Goal: Task Accomplishment & Management: Manage account settings

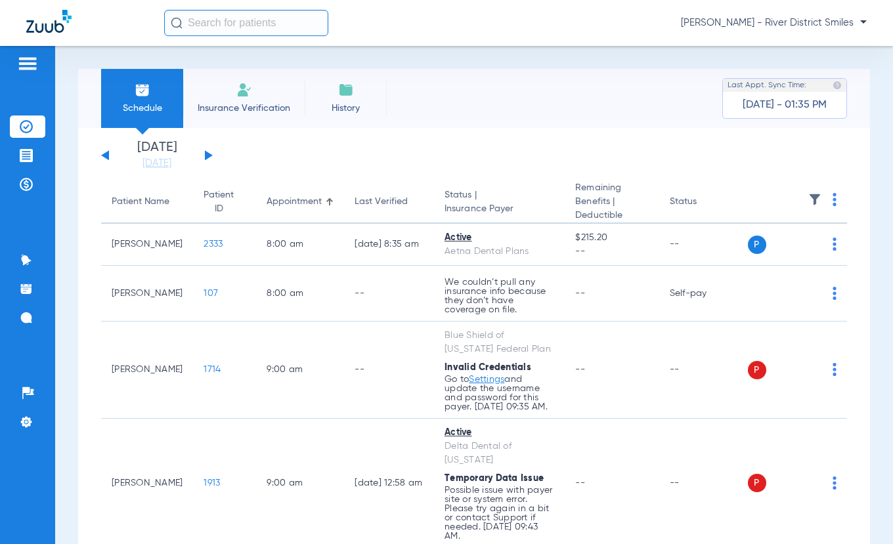
click at [261, 100] on li "Insurance Verification" at bounding box center [243, 98] width 121 height 59
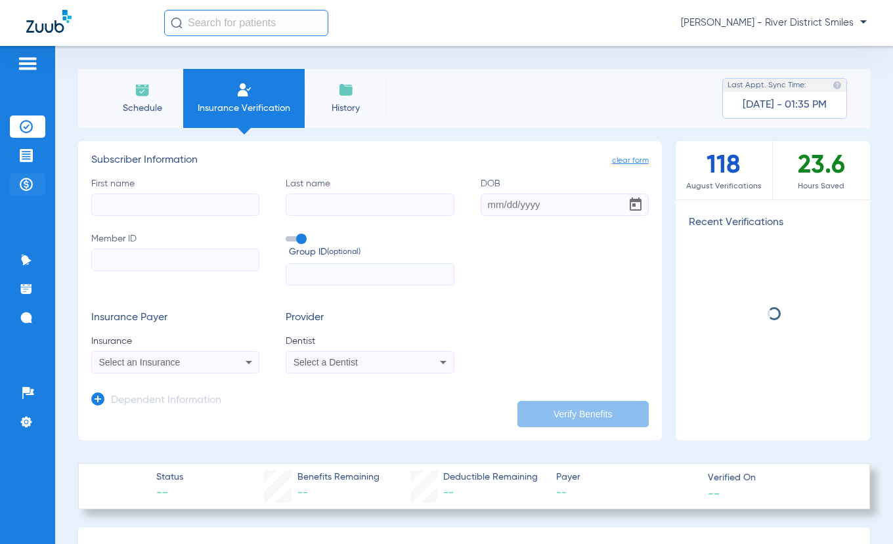
click at [25, 182] on img at bounding box center [26, 184] width 13 height 13
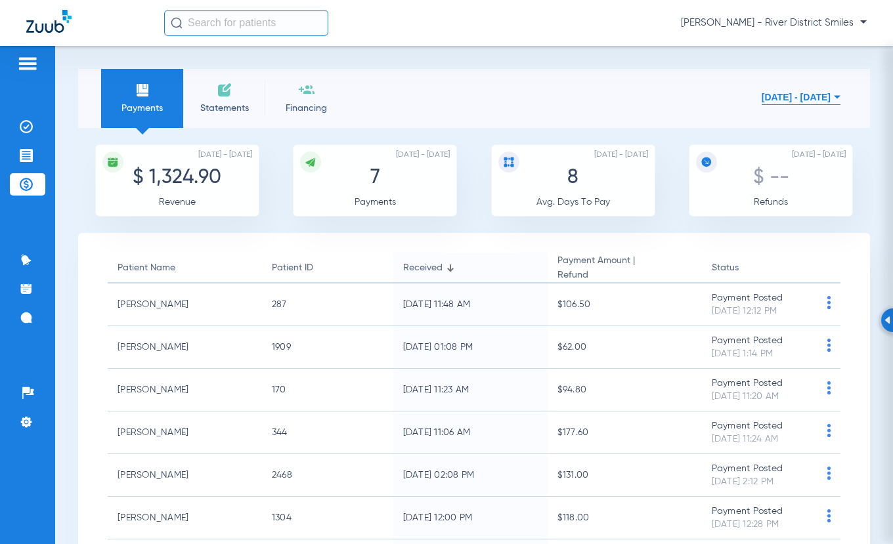
click at [244, 100] on li "Statements" at bounding box center [224, 98] width 82 height 59
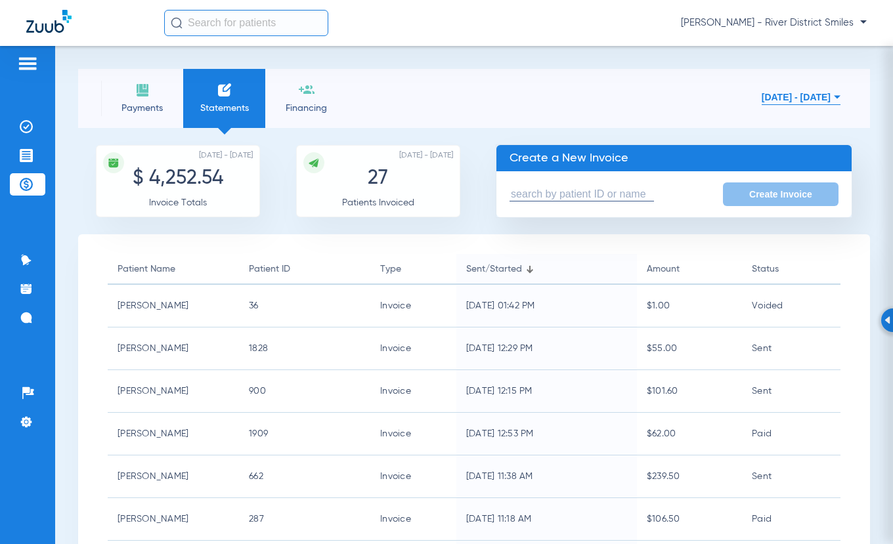
click at [615, 191] on input "text" at bounding box center [581, 195] width 144 height 14
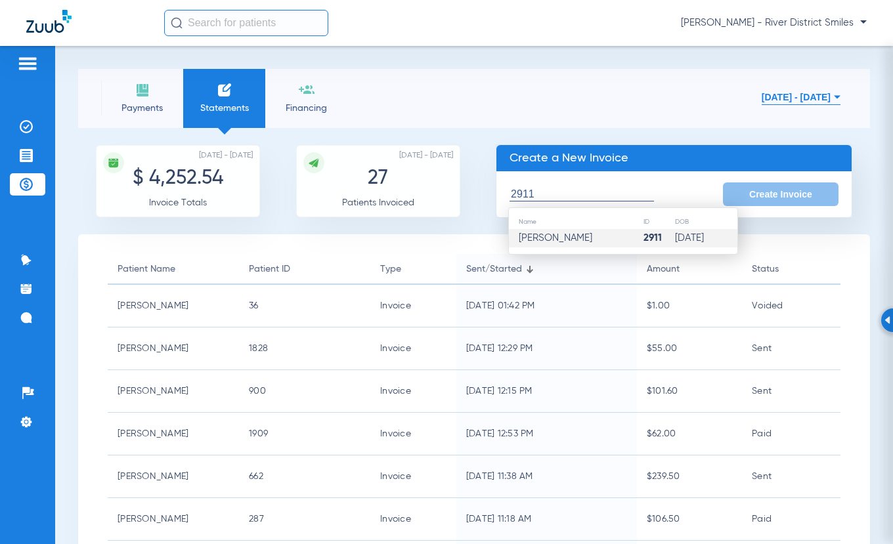
click at [606, 233] on td "[PERSON_NAME]" at bounding box center [576, 238] width 134 height 18
type input "[PERSON_NAME]"
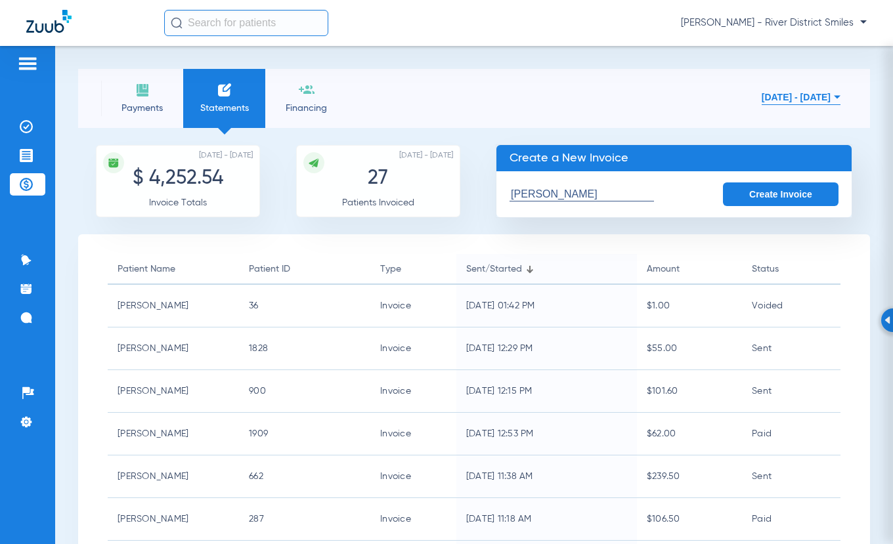
click at [748, 192] on button "Create Invoice" at bounding box center [781, 194] width 116 height 24
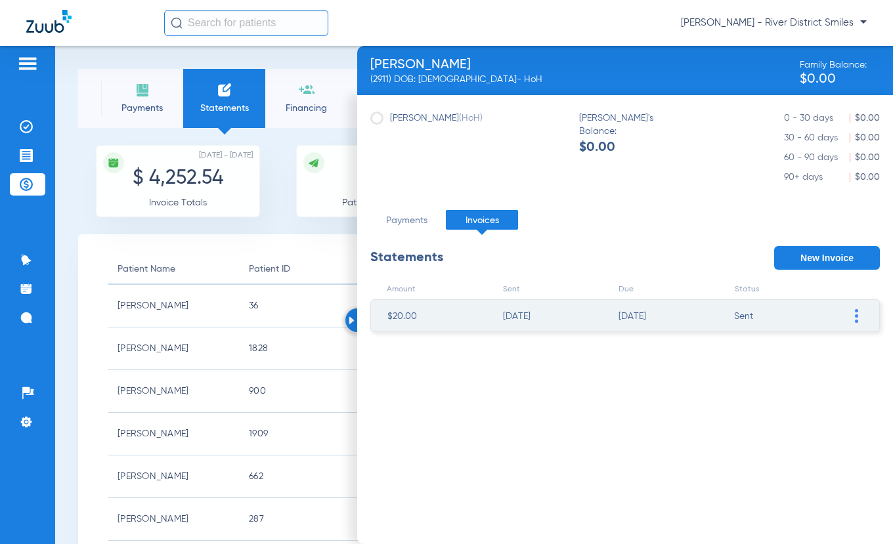
click at [859, 315] on span at bounding box center [855, 316] width 13 height 32
click at [765, 433] on li "VOID Invoice" at bounding box center [789, 433] width 148 height 20
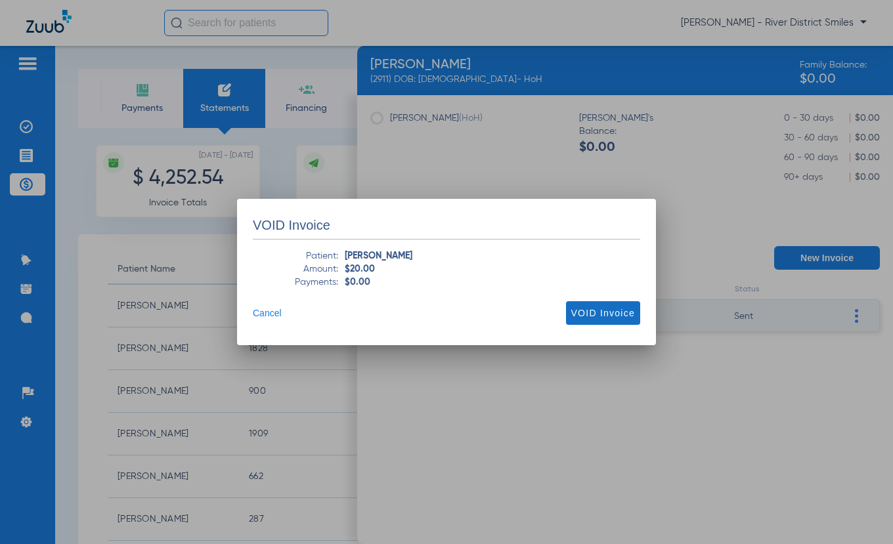
click at [601, 308] on span "VOID Invoice" at bounding box center [603, 313] width 64 height 13
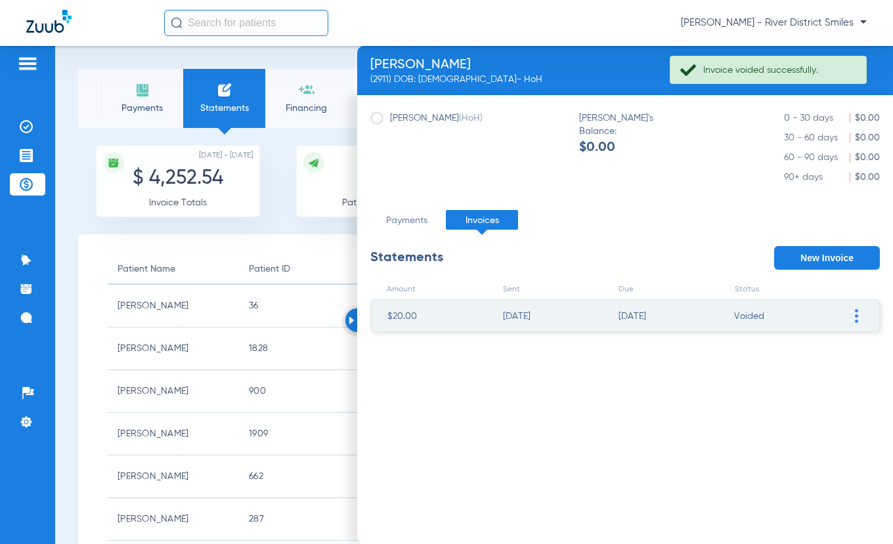
click at [843, 253] on button "New Invoice" at bounding box center [827, 258] width 106 height 24
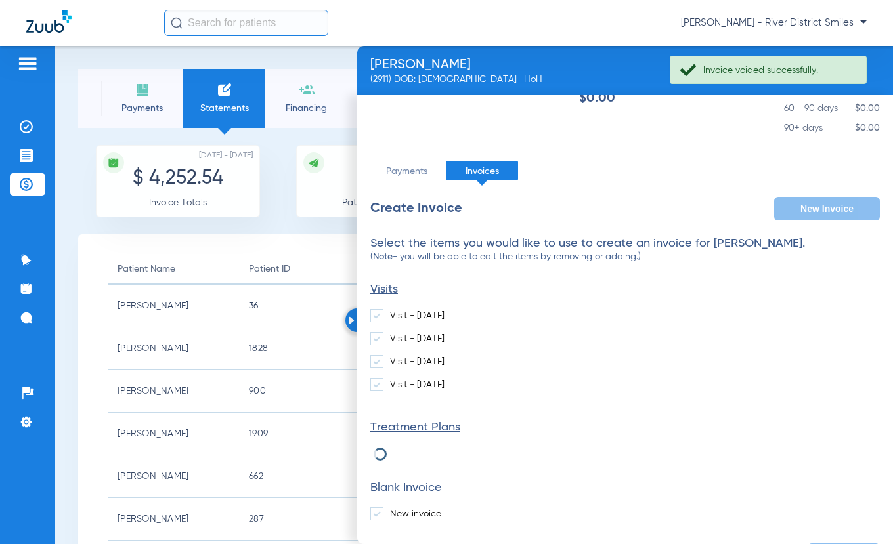
scroll to position [89, 0]
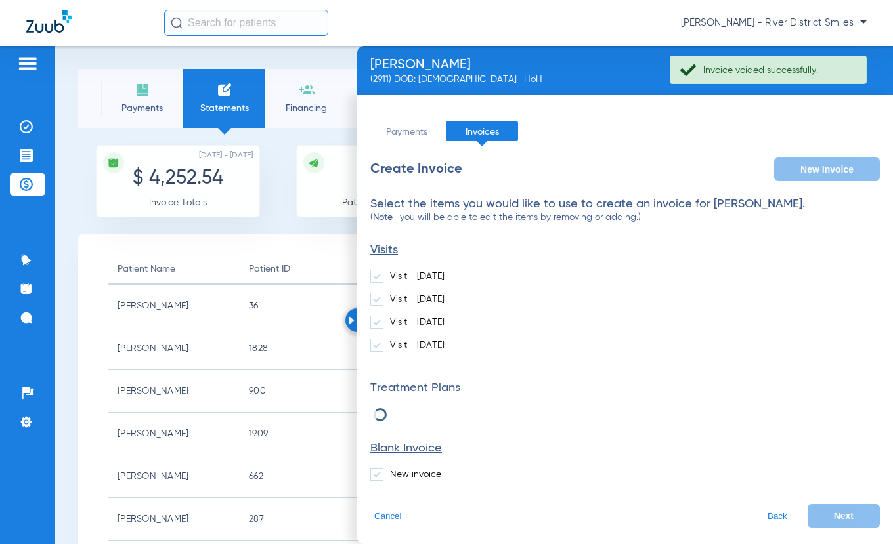
click at [375, 475] on span at bounding box center [376, 474] width 13 height 13
click at [393, 470] on input "New invoice" at bounding box center [393, 470] width 0 height 0
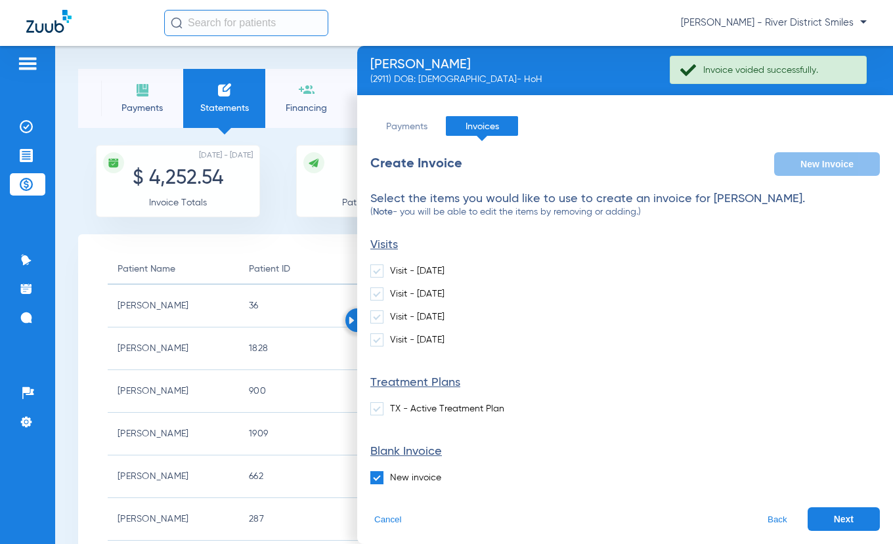
scroll to position [97, 0]
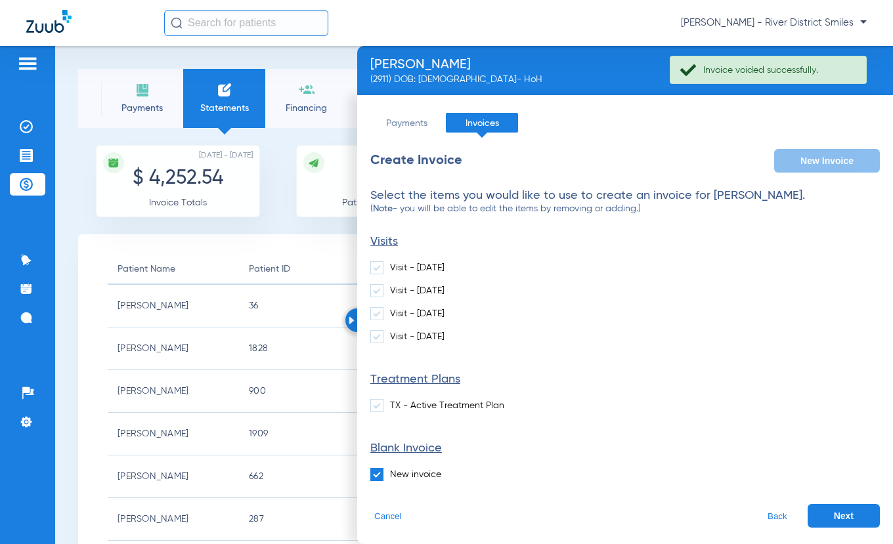
click at [824, 513] on button "Next" at bounding box center [843, 516] width 72 height 24
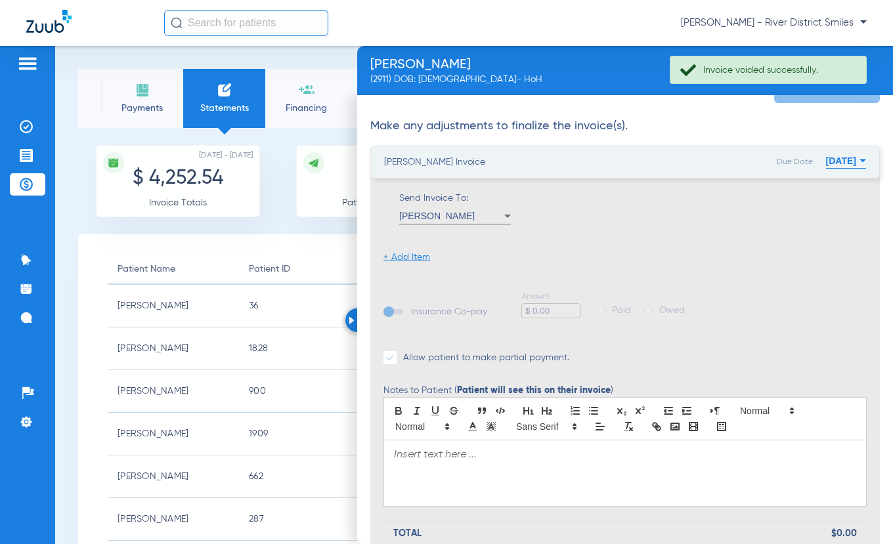
scroll to position [228, 0]
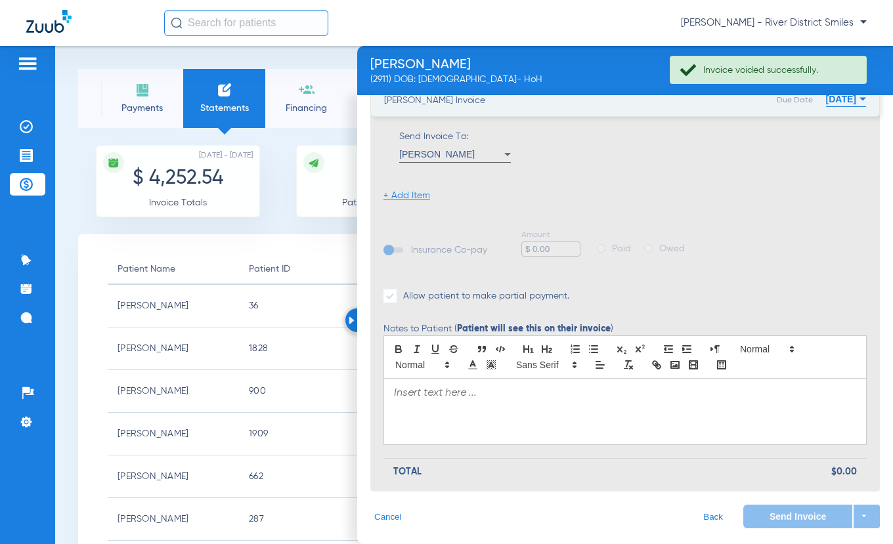
click at [415, 198] on li "+ Add Item" at bounding box center [406, 195] width 47 height 13
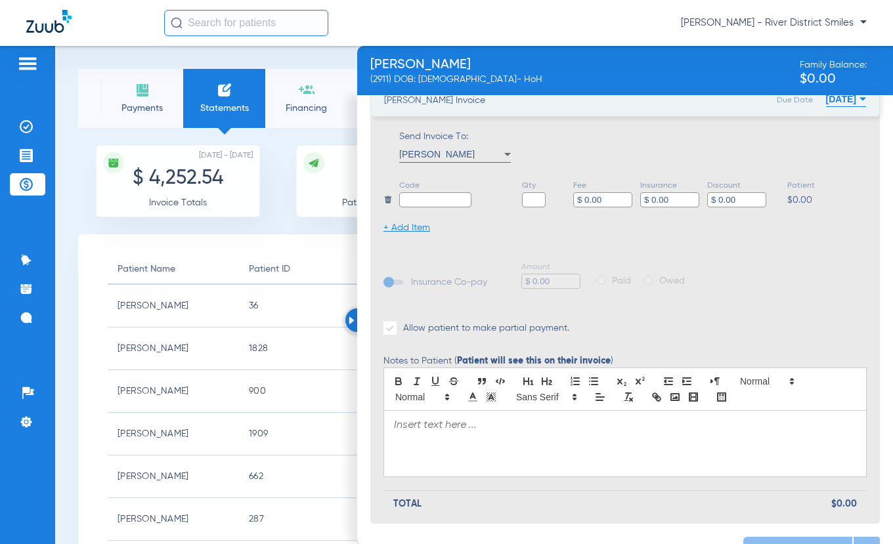
click at [435, 201] on input "text" at bounding box center [435, 199] width 72 height 15
type input "Balance"
type input "1"
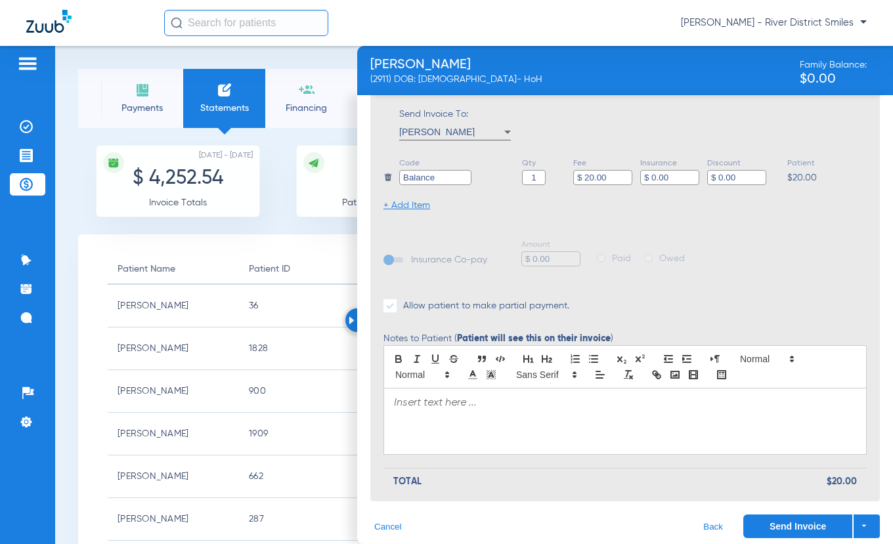
scroll to position [261, 0]
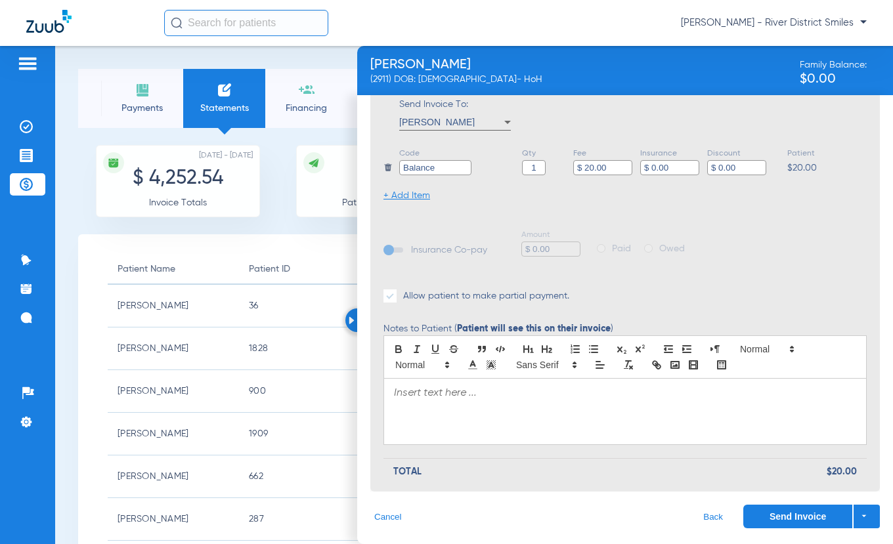
type input "$ 20.00"
click at [494, 394] on p at bounding box center [625, 393] width 462 height 13
click at [769, 511] on button "Send Invoice" at bounding box center [797, 517] width 109 height 24
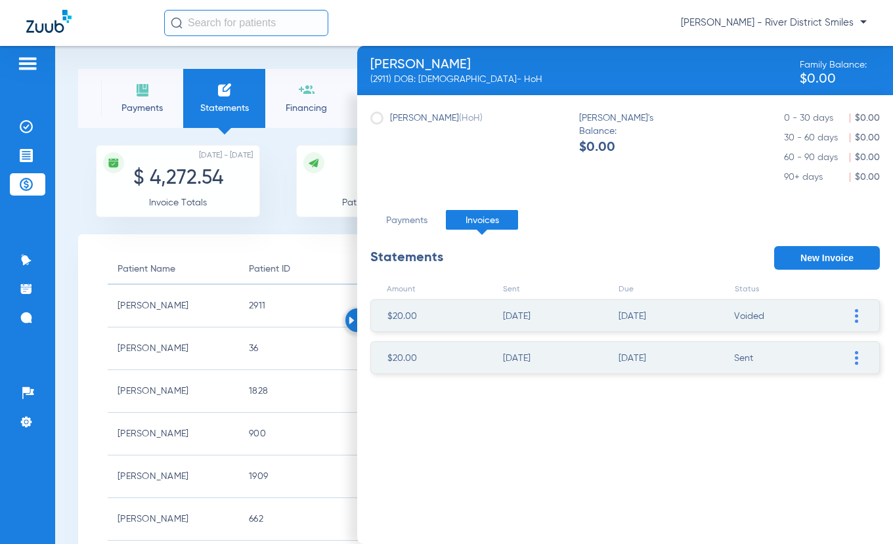
click at [131, 88] on li "Payments" at bounding box center [142, 98] width 82 height 59
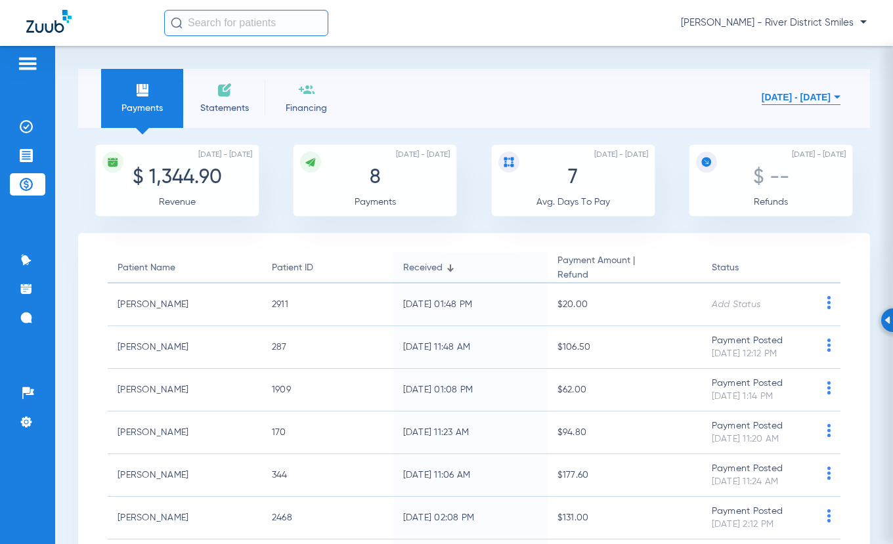
click at [228, 104] on span "Statements" at bounding box center [224, 108] width 62 height 13
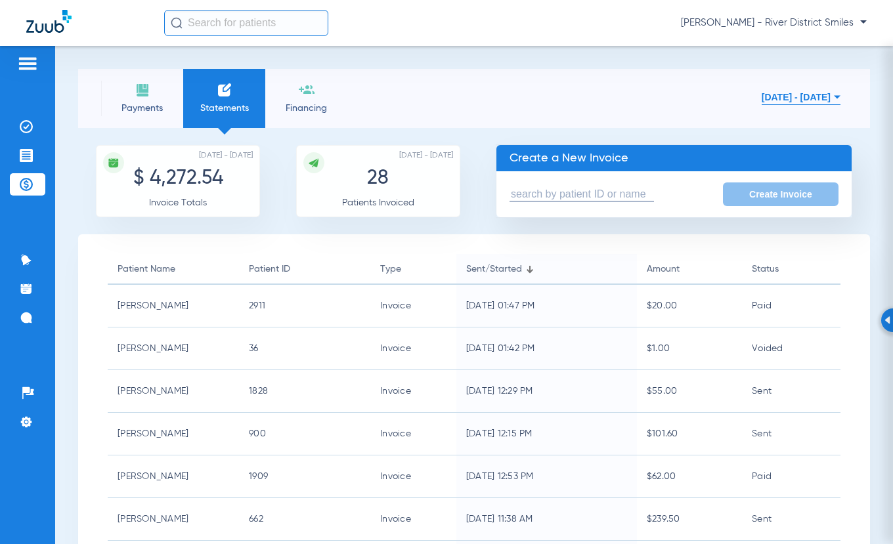
click at [618, 194] on input "text" at bounding box center [581, 195] width 144 height 14
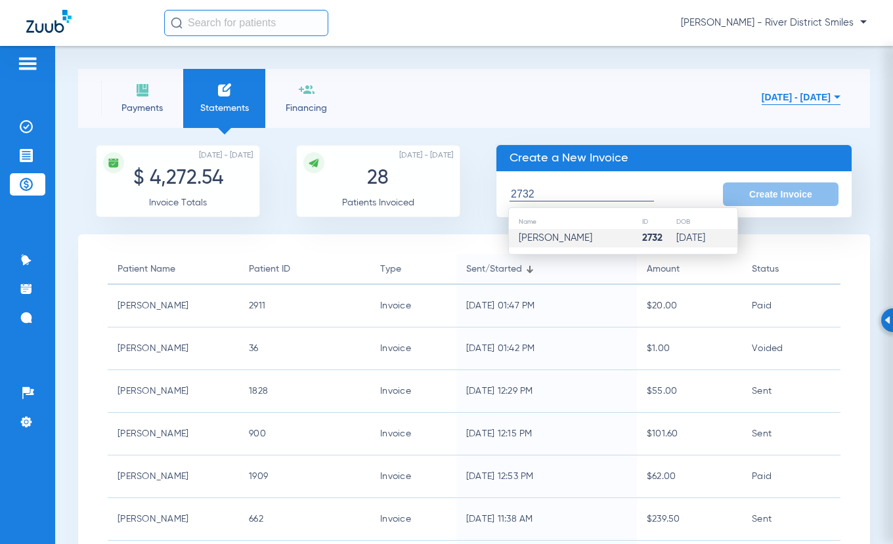
click at [592, 242] on span "[PERSON_NAME]" at bounding box center [556, 238] width 74 height 10
type input "[PERSON_NAME]"
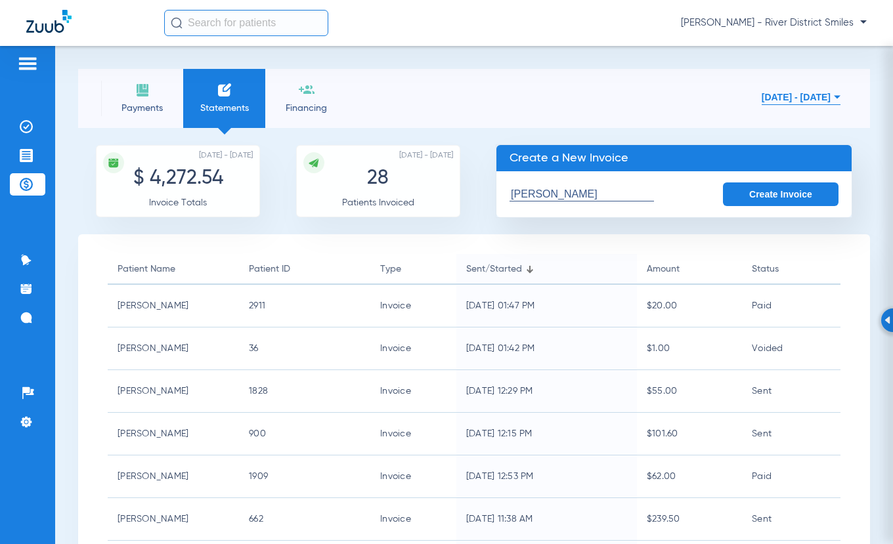
click at [775, 197] on button "Create Invoice" at bounding box center [781, 194] width 116 height 24
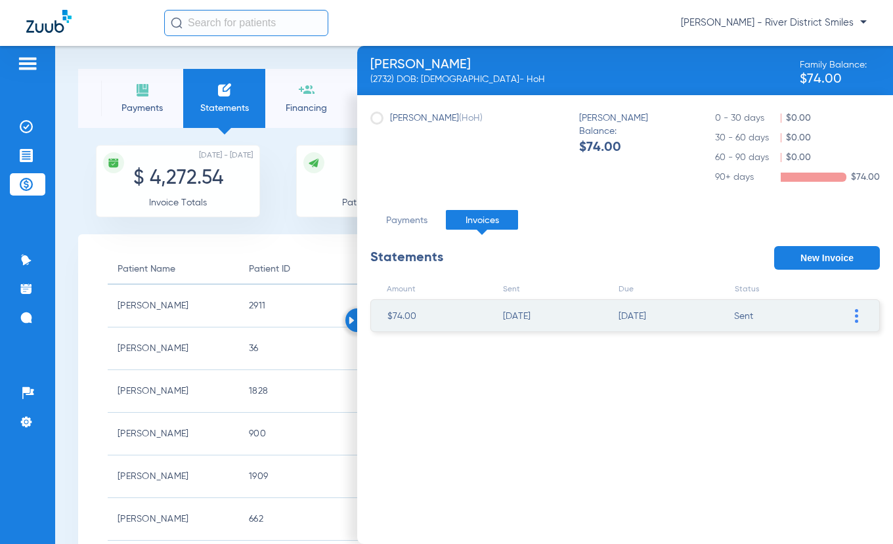
click at [859, 315] on span at bounding box center [855, 316] width 13 height 32
click at [790, 349] on li "Resend Invoice" at bounding box center [789, 355] width 148 height 20
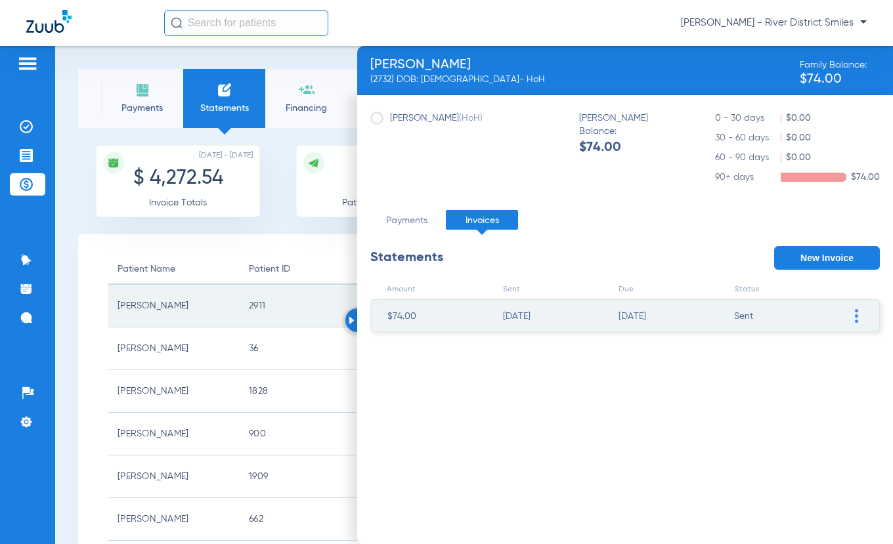
click at [263, 303] on td "2911" at bounding box center [304, 306] width 131 height 43
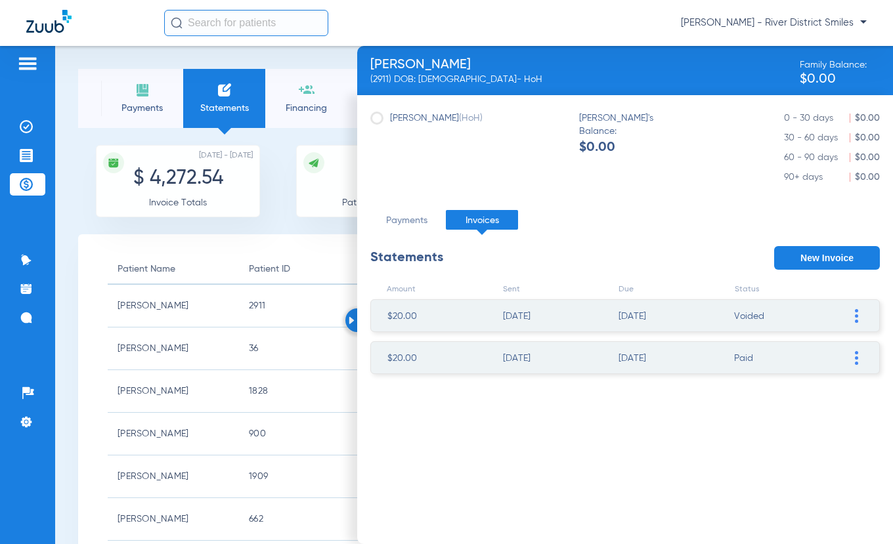
click at [140, 100] on li "Payments" at bounding box center [142, 98] width 82 height 59
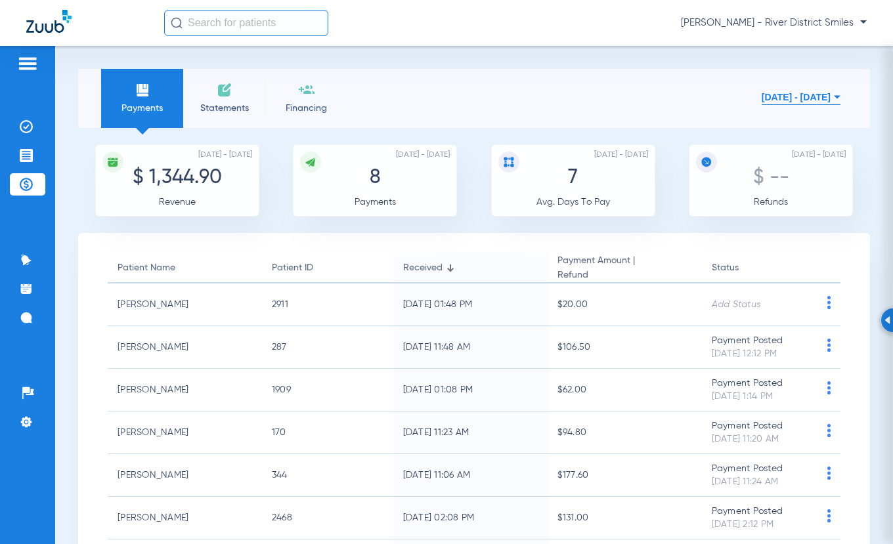
click at [221, 91] on img at bounding box center [225, 90] width 16 height 16
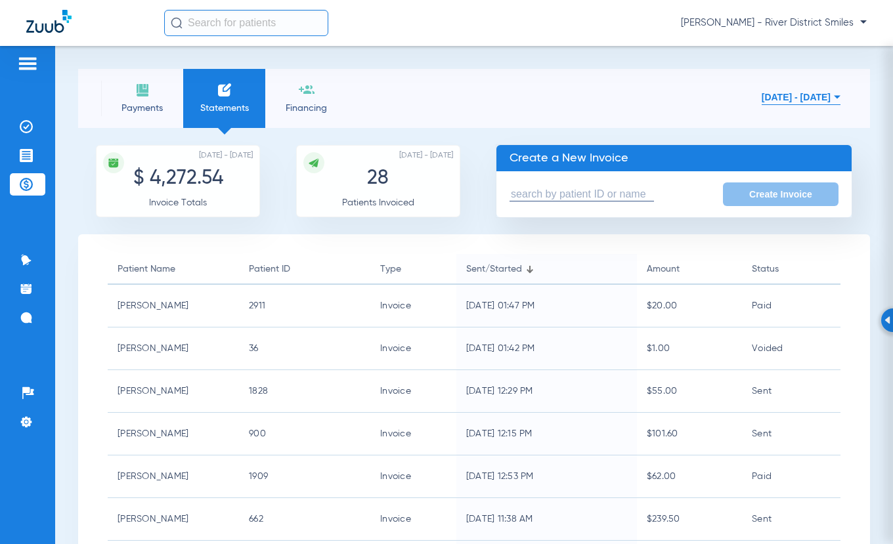
click at [144, 104] on span "Payments" at bounding box center [142, 108] width 62 height 13
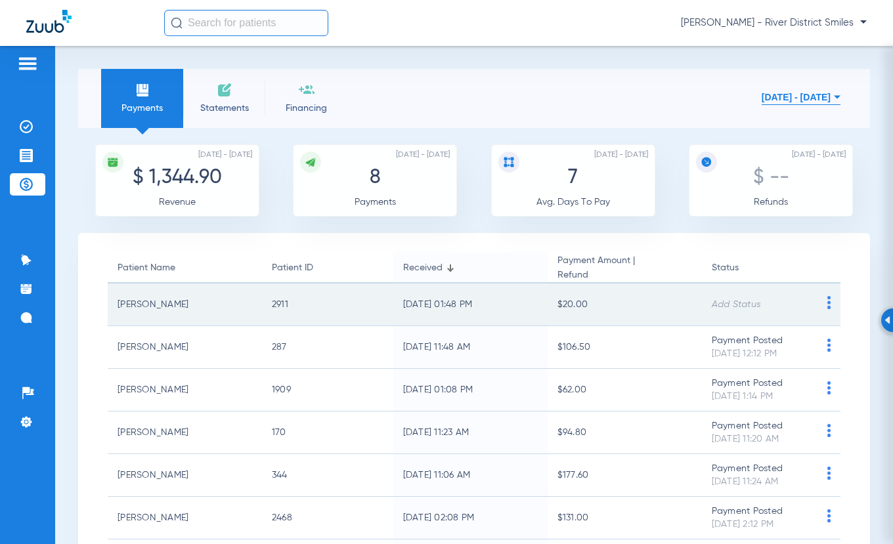
click at [821, 307] on img at bounding box center [829, 302] width 16 height 13
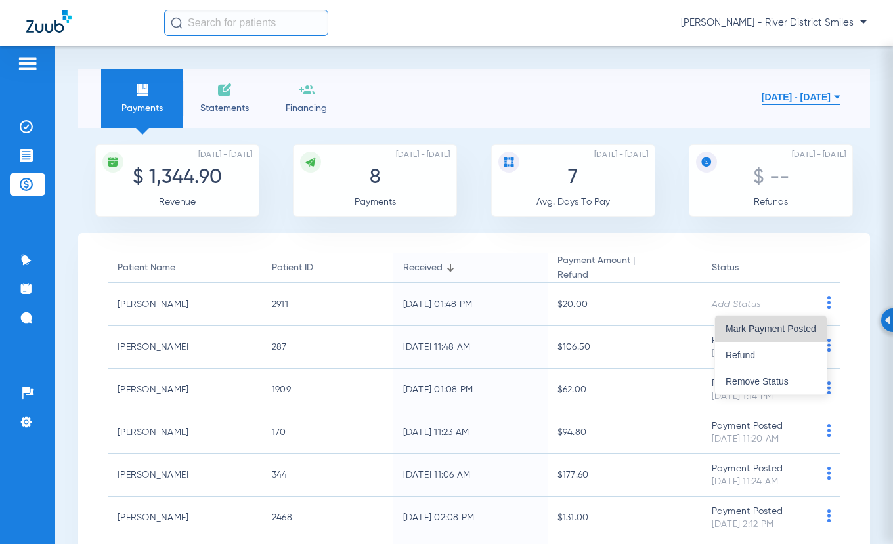
click at [786, 326] on span "Mark Payment Posted" at bounding box center [770, 328] width 91 height 9
click at [213, 92] on li "Statements" at bounding box center [224, 98] width 82 height 59
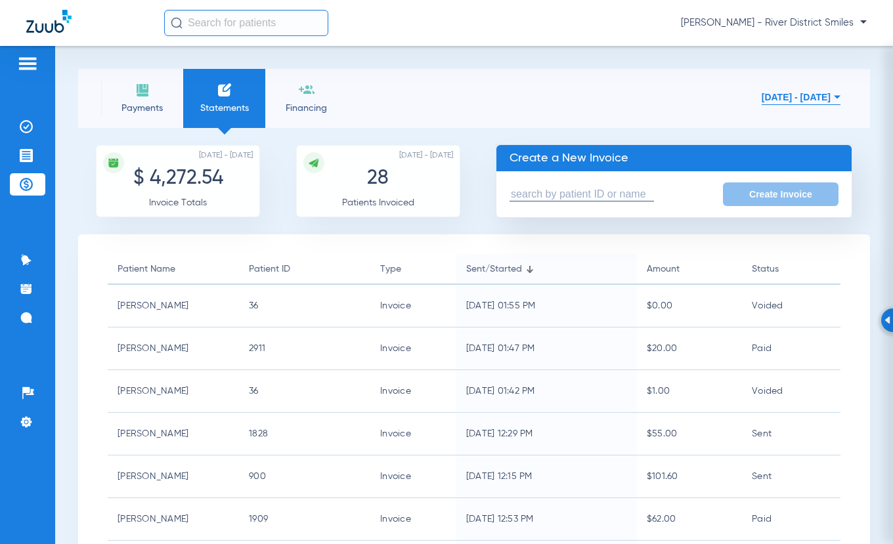
click at [158, 106] on span "Payments" at bounding box center [142, 108] width 62 height 13
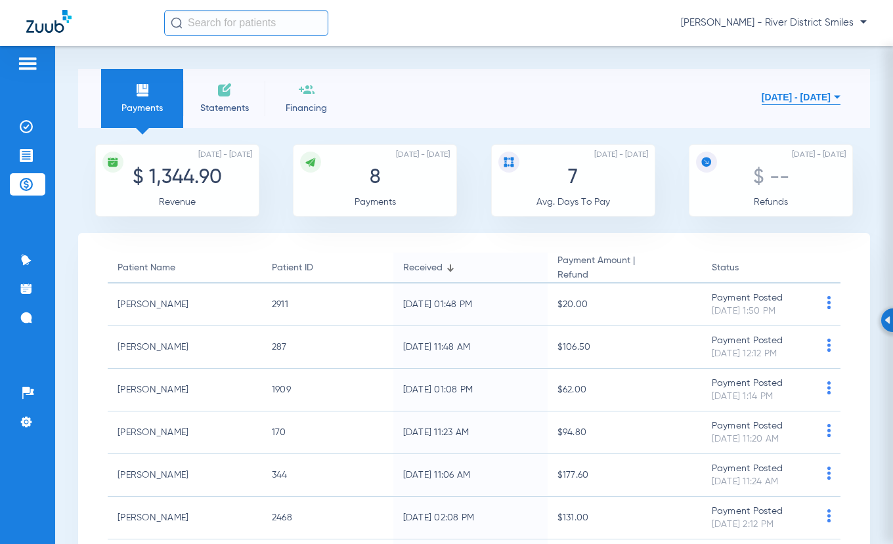
click at [236, 93] on li "Statements" at bounding box center [224, 98] width 82 height 59
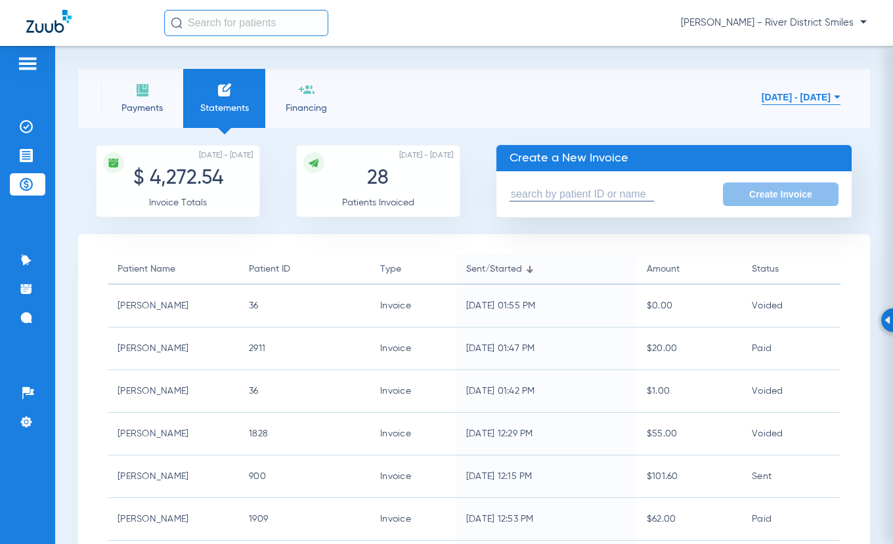
click at [139, 110] on span "Payments" at bounding box center [142, 108] width 62 height 13
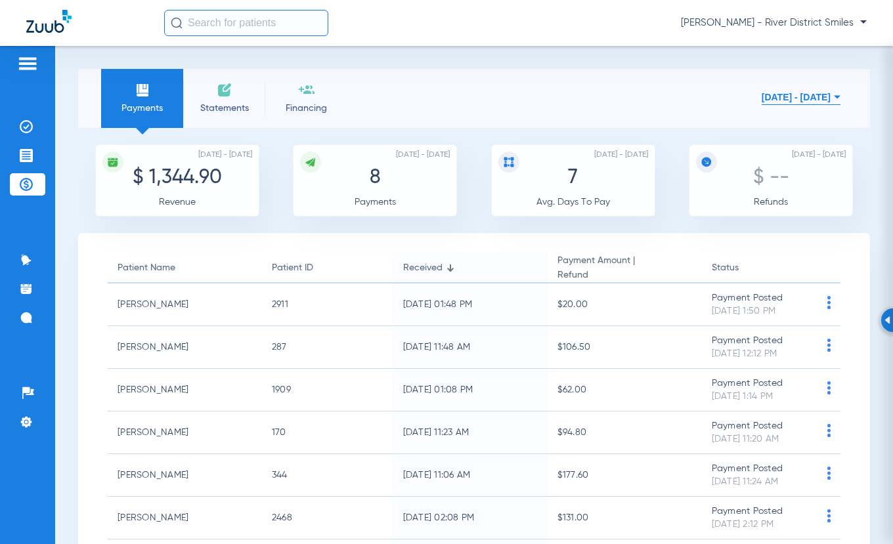
click at [193, 22] on input "text" at bounding box center [246, 23] width 164 height 26
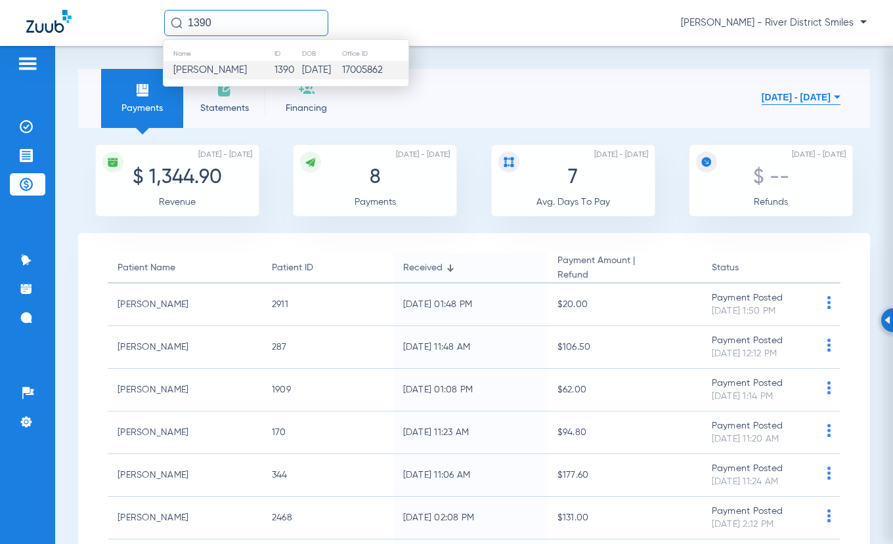
type input "1390"
click at [217, 66] on span "[PERSON_NAME]" at bounding box center [210, 70] width 74 height 10
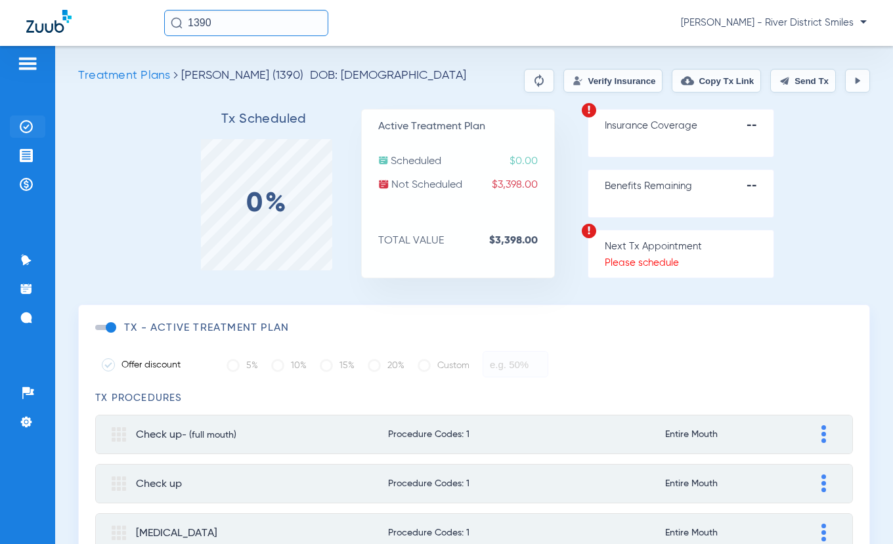
click at [30, 125] on img at bounding box center [26, 126] width 13 height 13
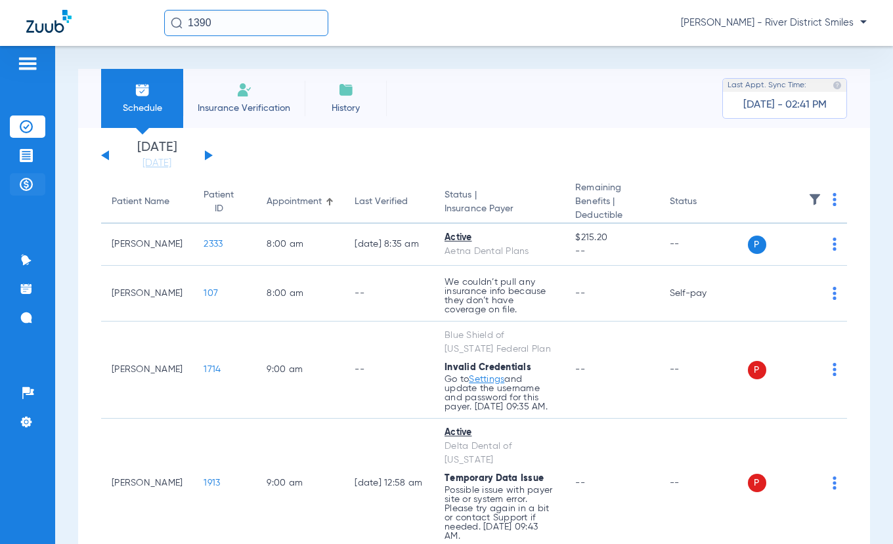
click at [12, 180] on li "Payments & A/R" at bounding box center [27, 184] width 35 height 22
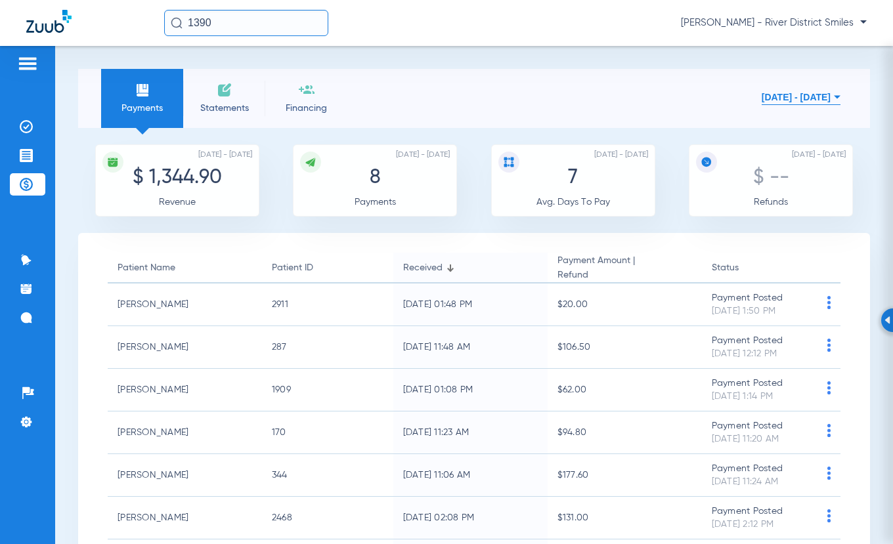
click at [237, 30] on input "1390" at bounding box center [246, 23] width 164 height 26
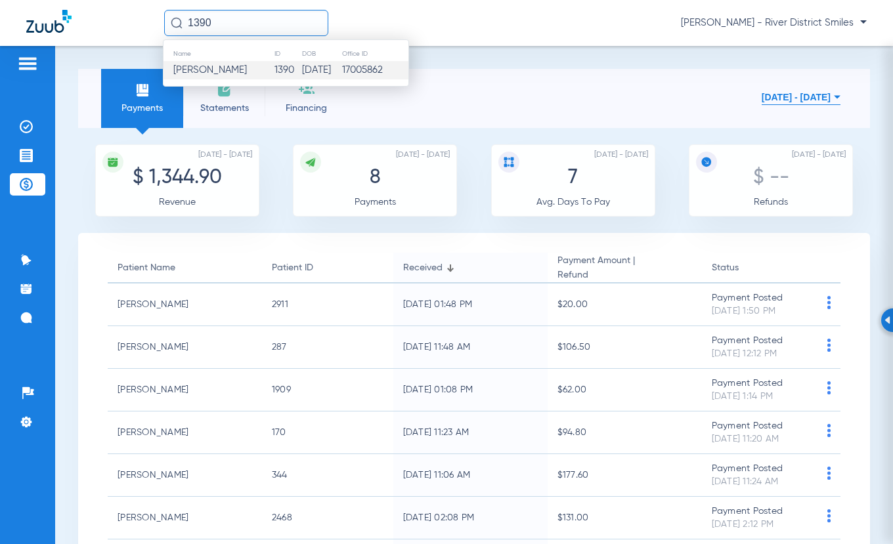
click at [234, 96] on li "Statements" at bounding box center [224, 98] width 82 height 59
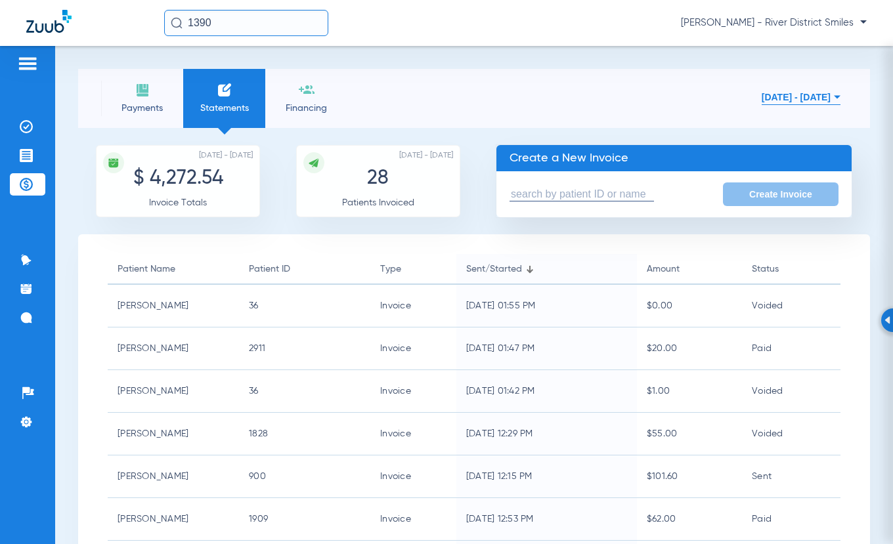
click at [597, 194] on input "text" at bounding box center [581, 195] width 144 height 14
drag, startPoint x: 236, startPoint y: 26, endPoint x: 155, endPoint y: 24, distance: 81.4
click at [155, 24] on div "1390 [PERSON_NAME] - River District Smiles" at bounding box center [446, 23] width 893 height 46
click at [571, 196] on input "text" at bounding box center [581, 195] width 144 height 14
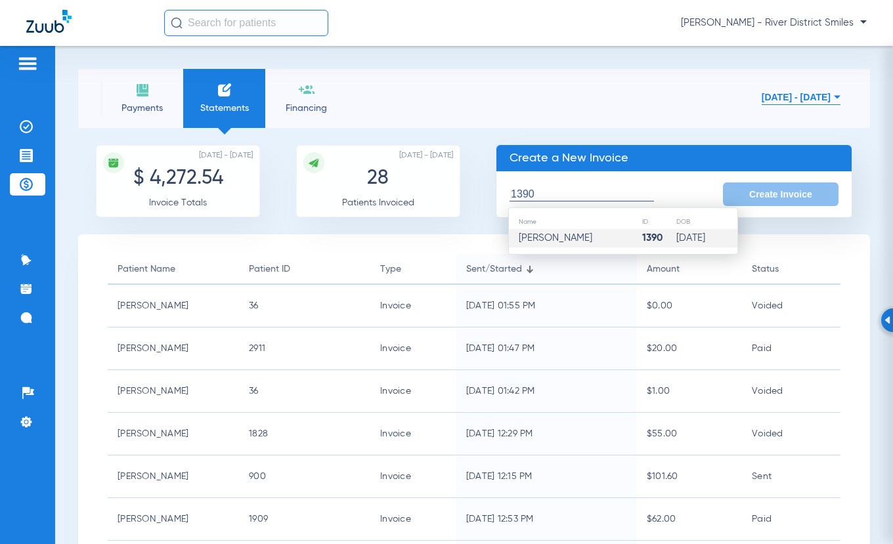
click at [566, 234] on span "[PERSON_NAME]" at bounding box center [556, 238] width 74 height 10
type input "[PERSON_NAME]"
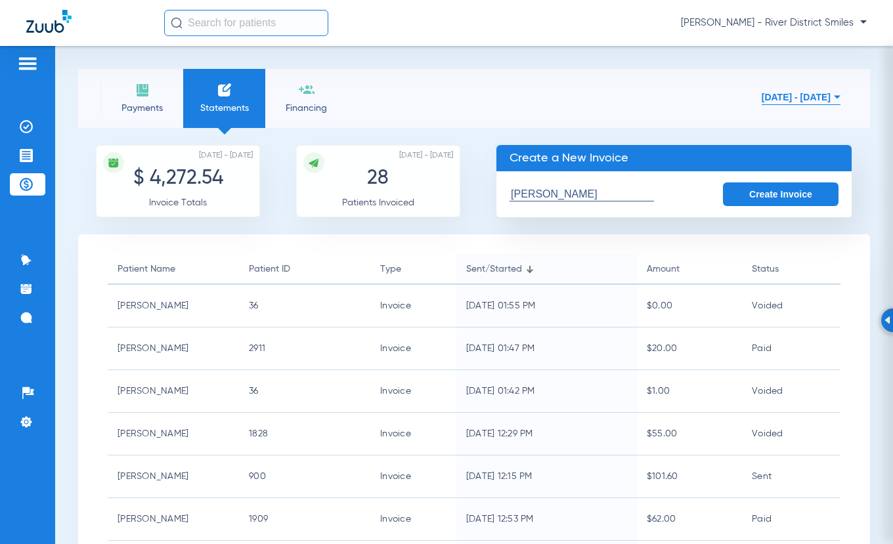
click at [774, 194] on button "Create Invoice" at bounding box center [781, 194] width 116 height 24
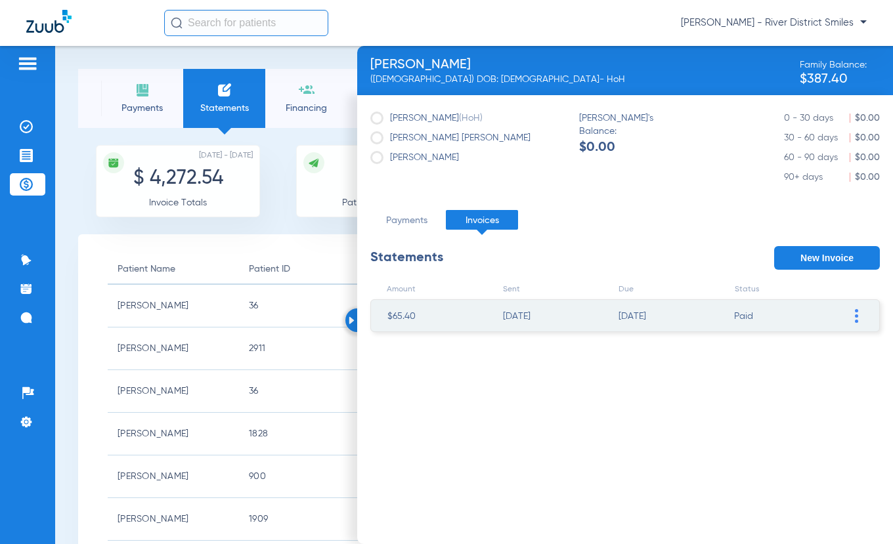
click at [853, 260] on button "New Invoice" at bounding box center [827, 258] width 106 height 24
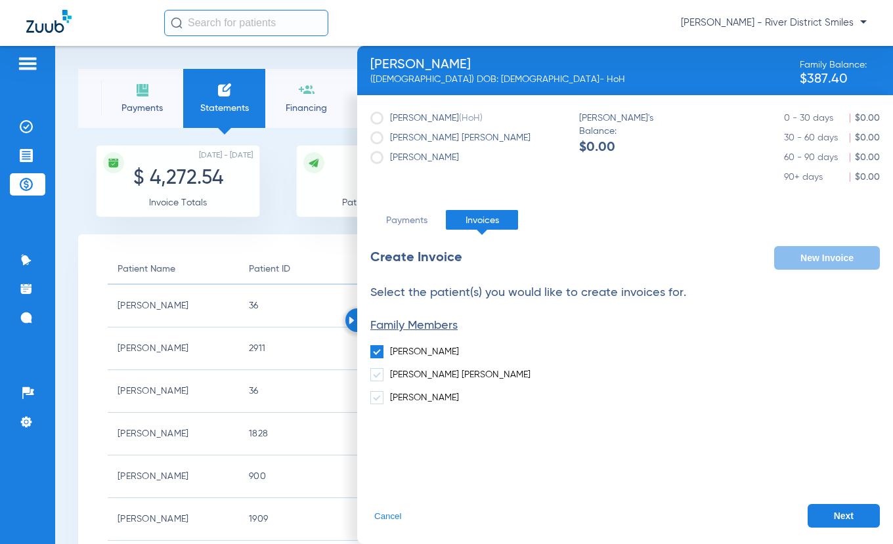
click at [847, 510] on button "Next" at bounding box center [843, 516] width 72 height 24
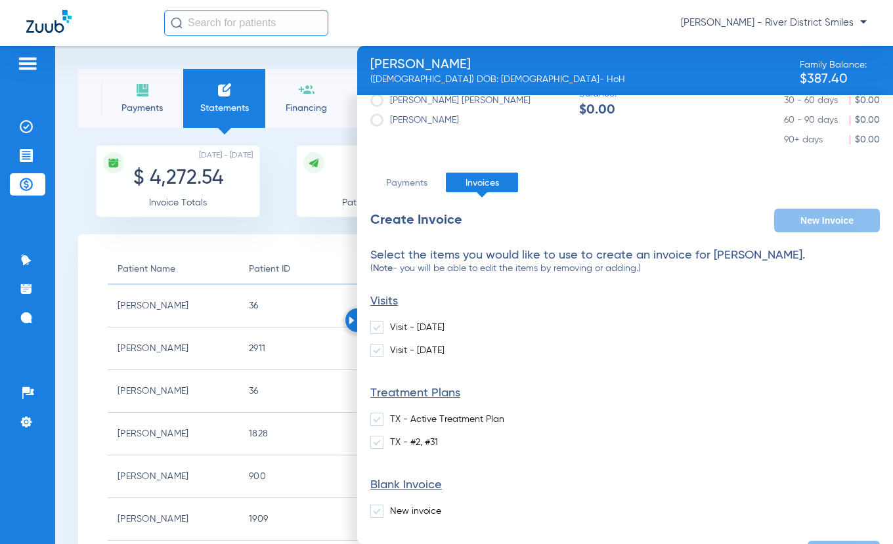
scroll to position [74, 0]
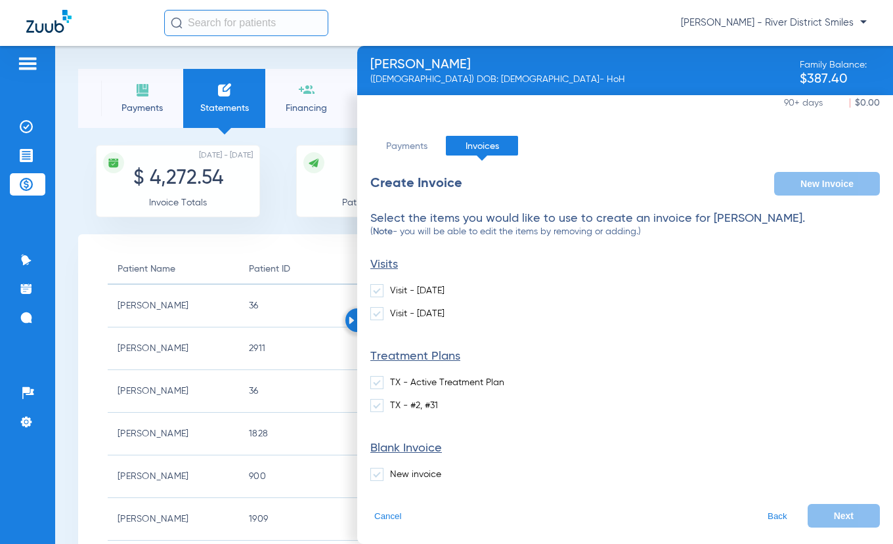
click at [376, 475] on span at bounding box center [376, 474] width 13 height 13
click at [393, 470] on input "New invoice" at bounding box center [393, 470] width 0 height 0
click at [824, 514] on button "Next" at bounding box center [843, 516] width 72 height 24
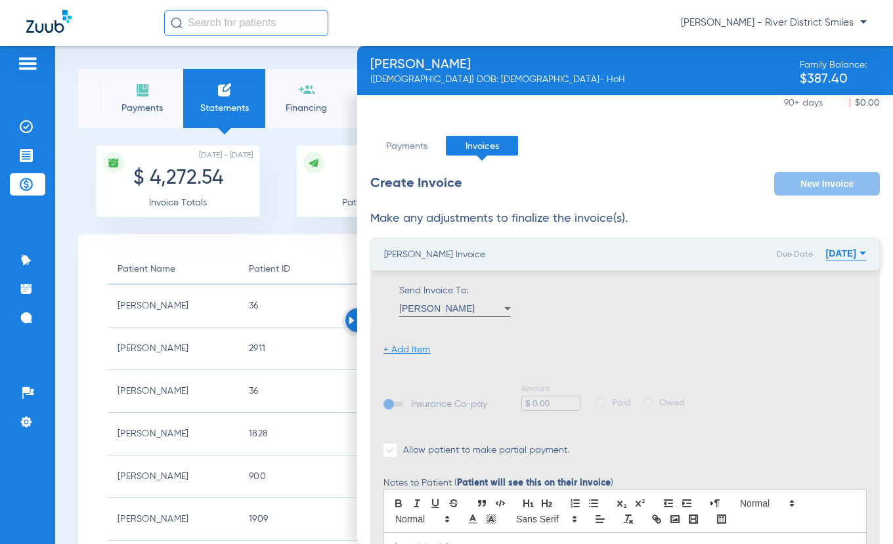
click at [406, 354] on li "+ Add Item" at bounding box center [406, 349] width 47 height 13
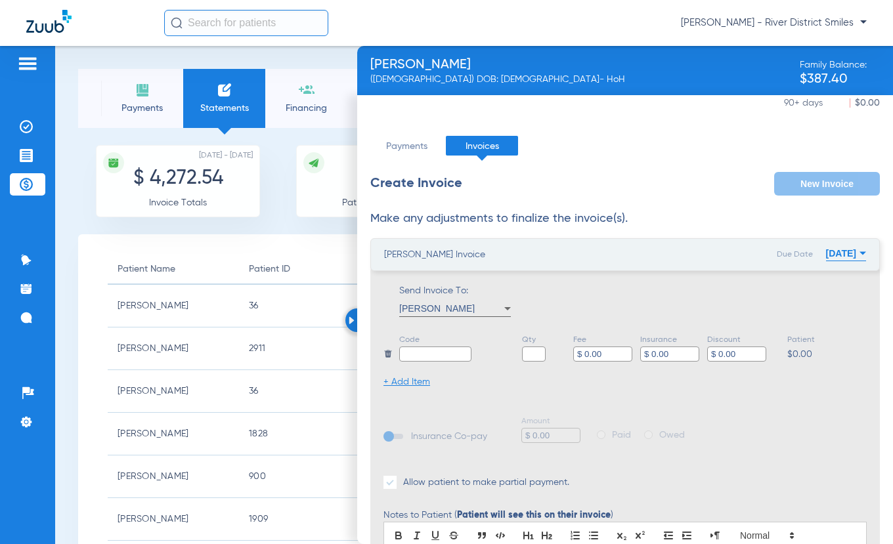
click at [417, 357] on input "text" at bounding box center [435, 354] width 72 height 15
type input "Balance"
type input "1"
click at [610, 356] on input "$ 0.00" at bounding box center [602, 354] width 59 height 15
type input "$ 0"
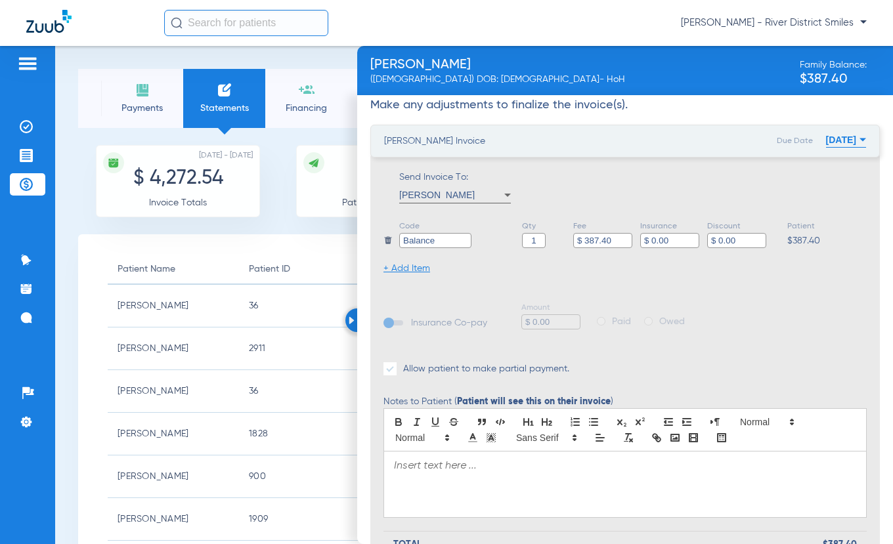
scroll to position [261, 0]
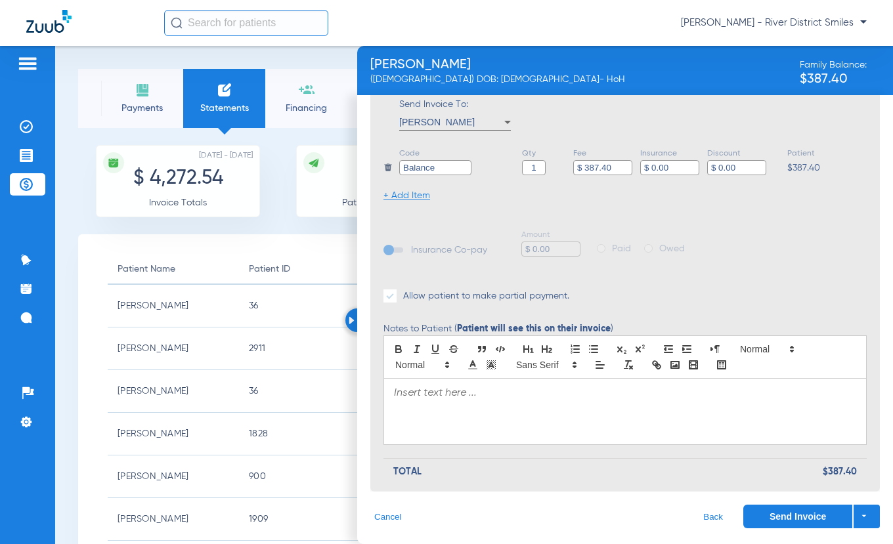
type input "$ 387.40"
click at [499, 399] on p at bounding box center [625, 393] width 462 height 13
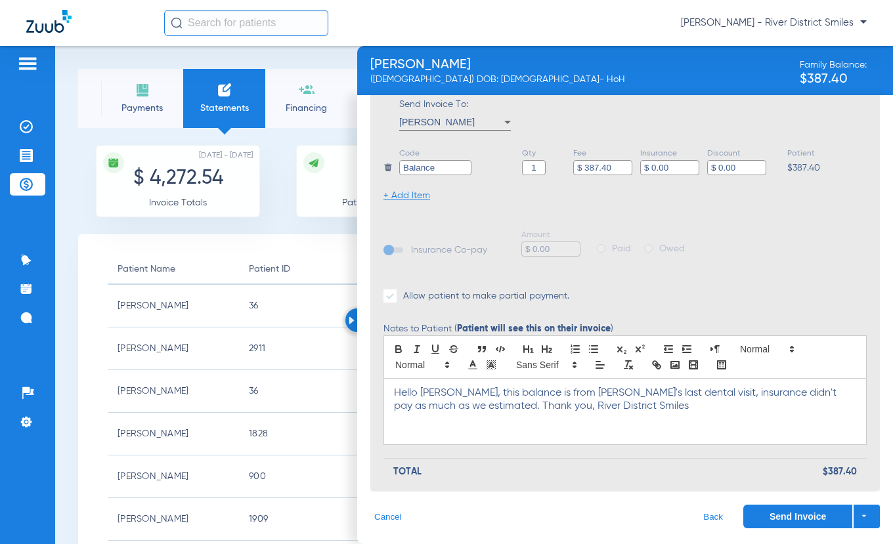
click at [449, 402] on p "Hello [PERSON_NAME], this balance is from [PERSON_NAME]'s last dental visit, in…" at bounding box center [625, 400] width 462 height 26
click at [787, 513] on button "Send Invoice" at bounding box center [797, 517] width 109 height 24
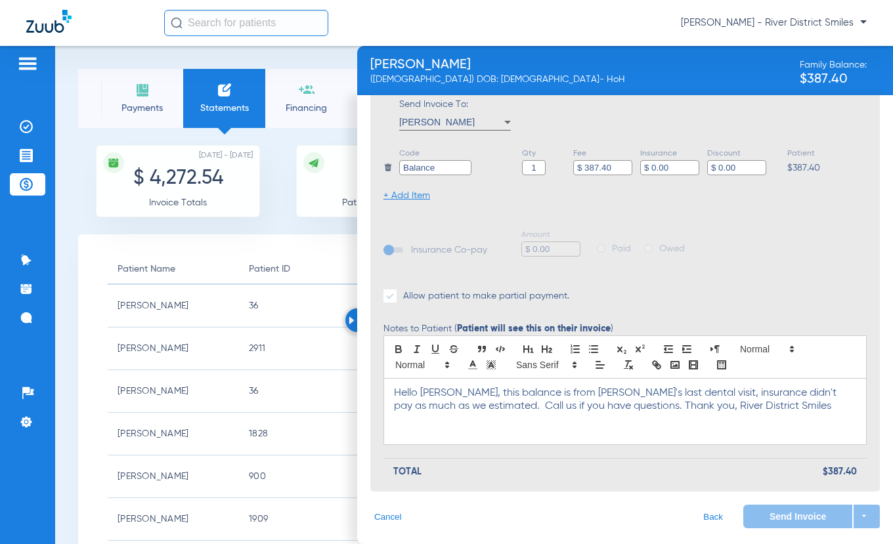
scroll to position [0, 0]
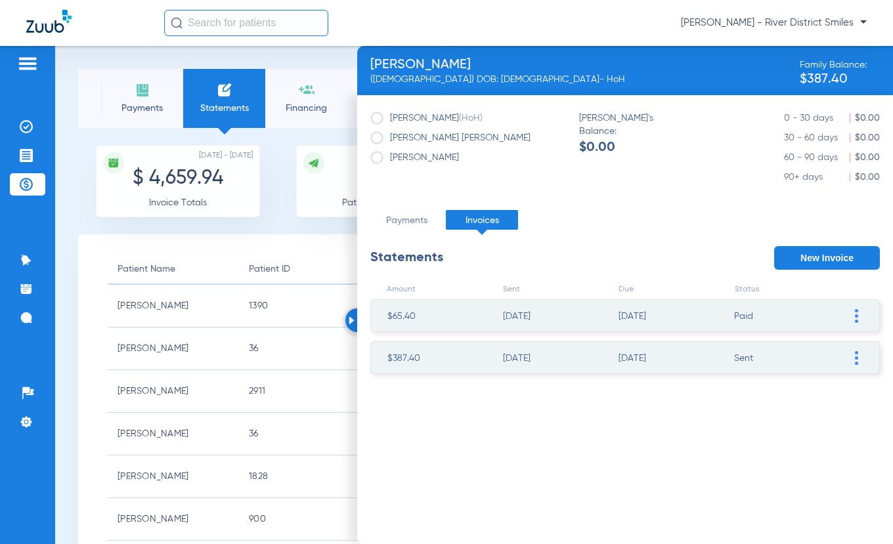
click at [154, 95] on li "Payments" at bounding box center [142, 98] width 82 height 59
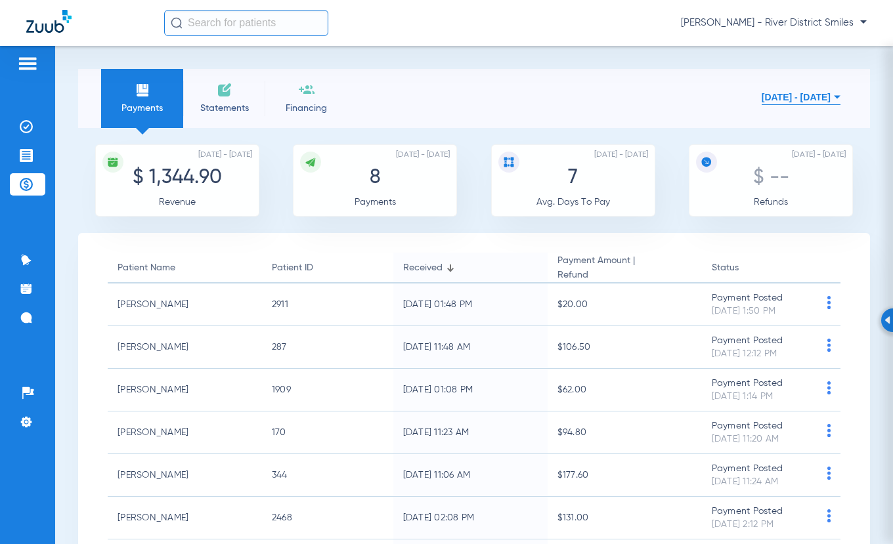
click at [226, 83] on img at bounding box center [225, 90] width 16 height 16
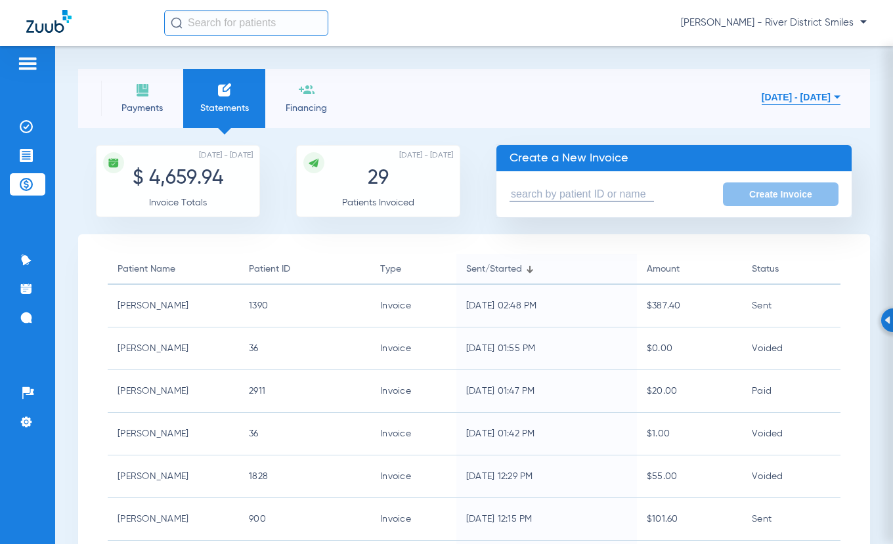
click at [131, 86] on li "Payments" at bounding box center [142, 98] width 82 height 59
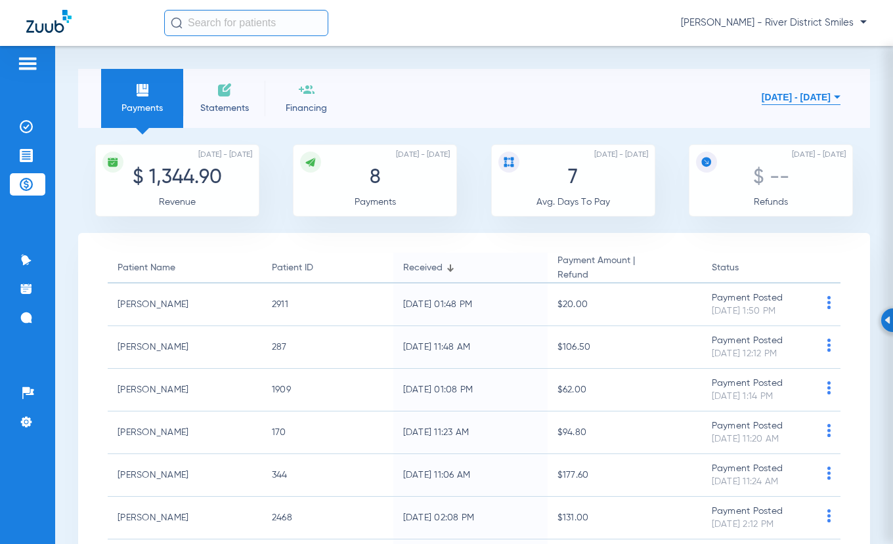
click at [215, 102] on span "Statements" at bounding box center [224, 108] width 62 height 13
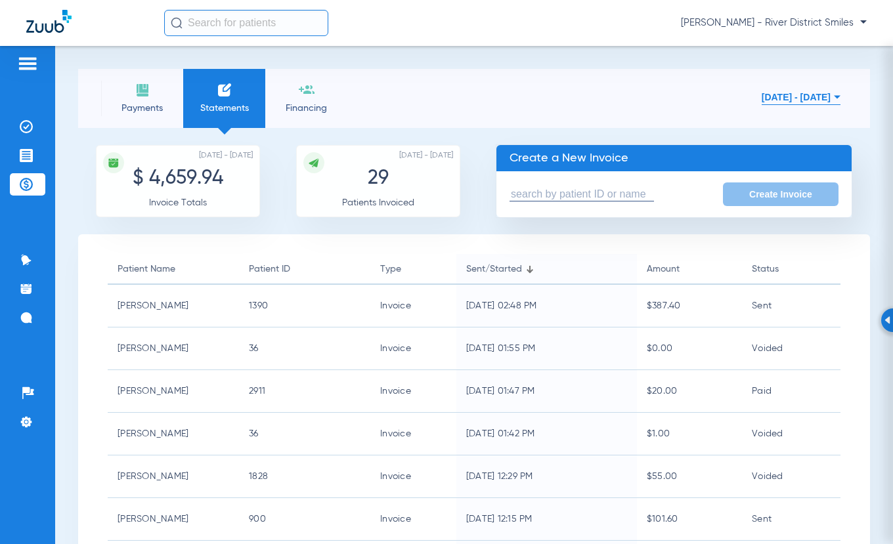
click at [555, 192] on input "text" at bounding box center [581, 195] width 144 height 14
type input "3159"
click at [143, 99] on li "Payments" at bounding box center [142, 98] width 82 height 59
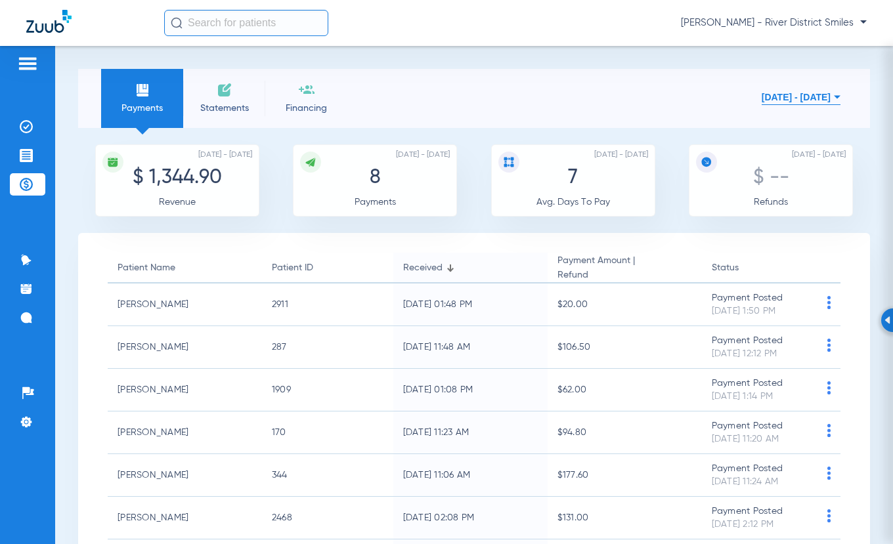
click at [242, 91] on li "Statements" at bounding box center [224, 98] width 82 height 59
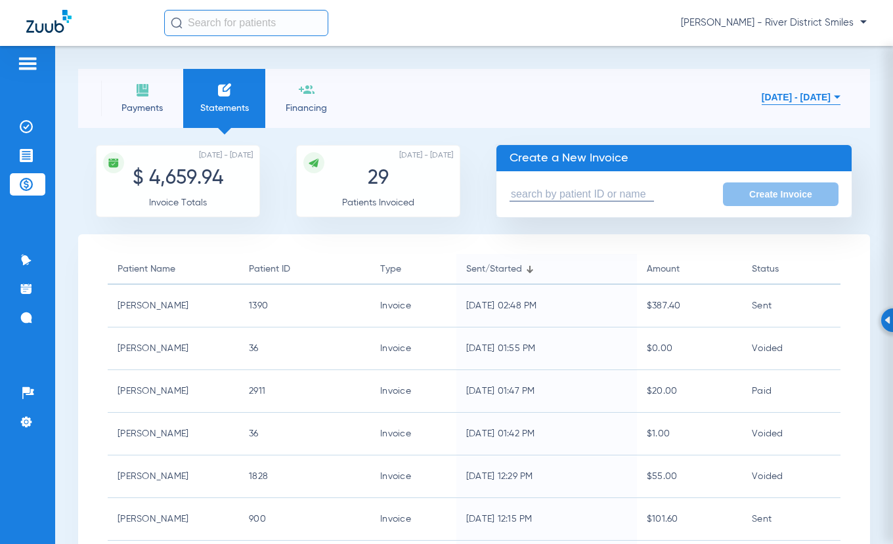
click at [555, 197] on input "text" at bounding box center [581, 195] width 144 height 14
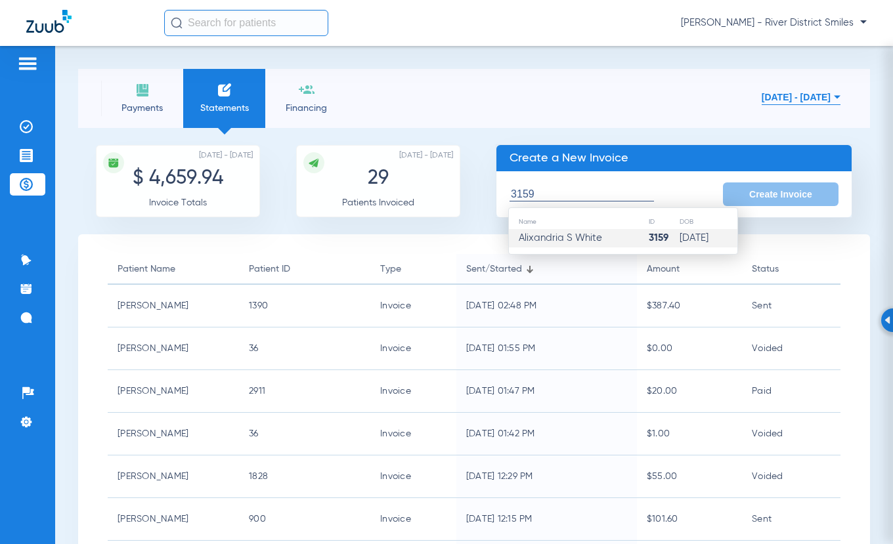
click at [558, 242] on span "Alixandria S White" at bounding box center [560, 238] width 83 height 10
type input "Alixandria S White"
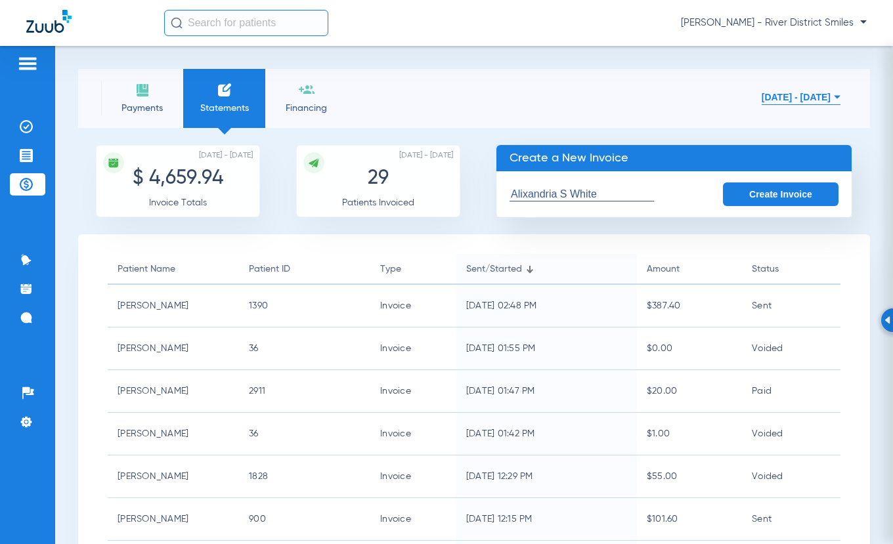
click at [758, 199] on button "Create Invoice" at bounding box center [781, 194] width 116 height 24
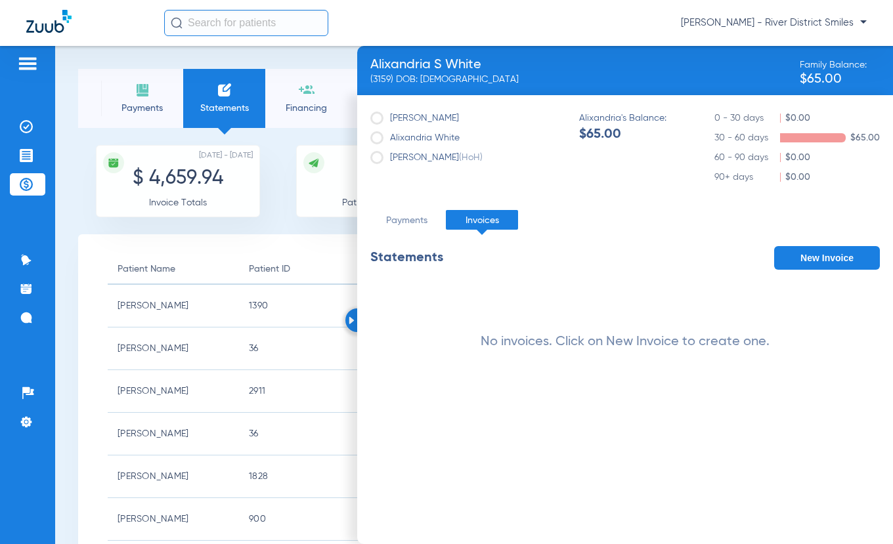
click at [821, 254] on button "New Invoice" at bounding box center [827, 258] width 106 height 24
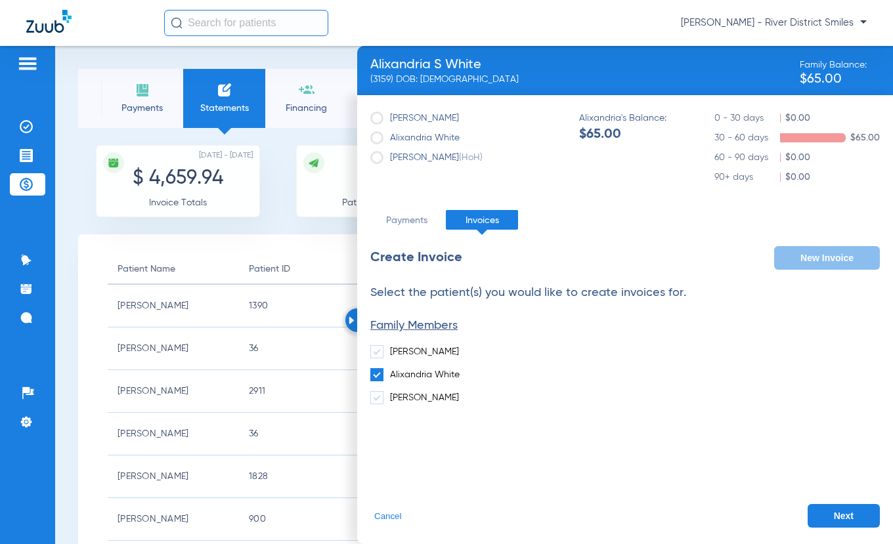
click at [856, 512] on button "Next" at bounding box center [843, 516] width 72 height 24
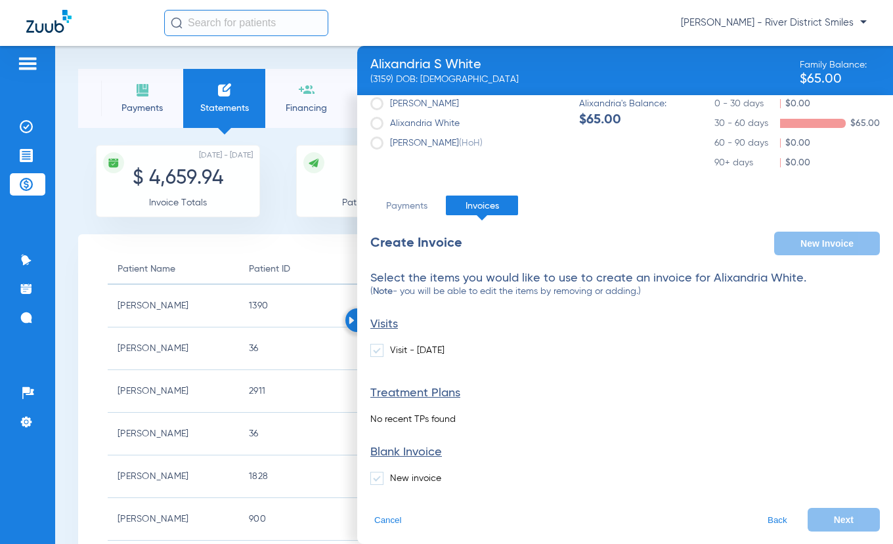
scroll to position [18, 0]
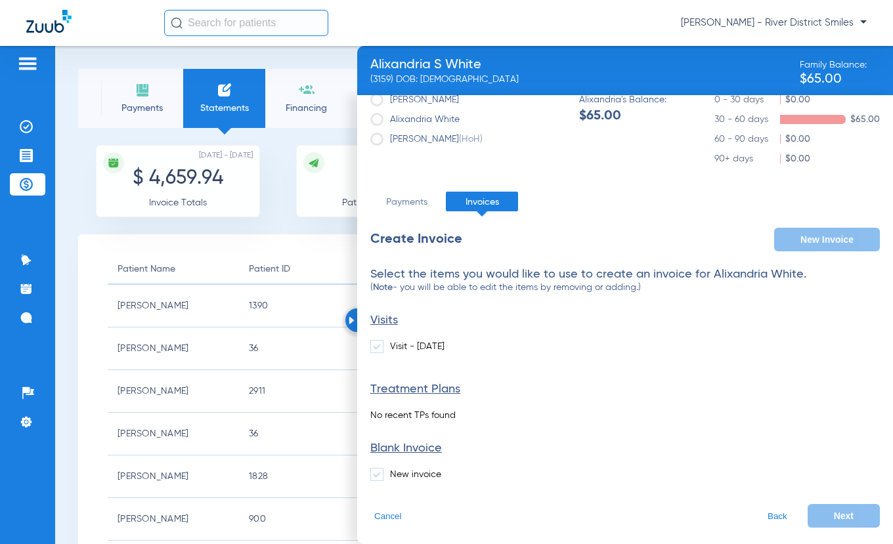
click at [375, 479] on span at bounding box center [376, 474] width 13 height 13
click at [393, 470] on input "New invoice" at bounding box center [393, 470] width 0 height 0
click at [849, 512] on button "Next" at bounding box center [843, 516] width 72 height 24
